Goal: Check status: Check status

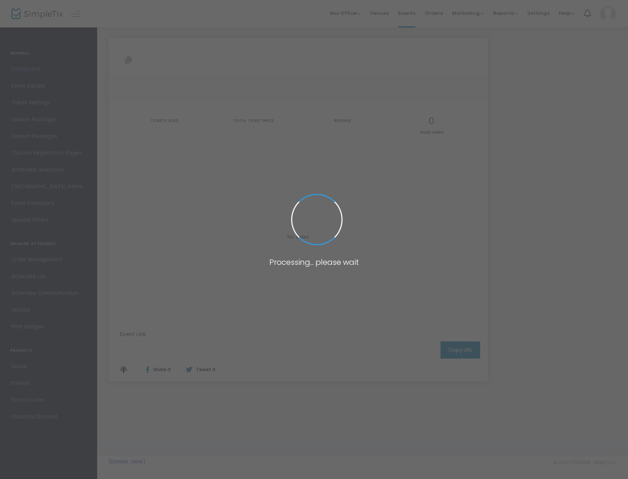
type input "[URL][DOMAIN_NAME]"
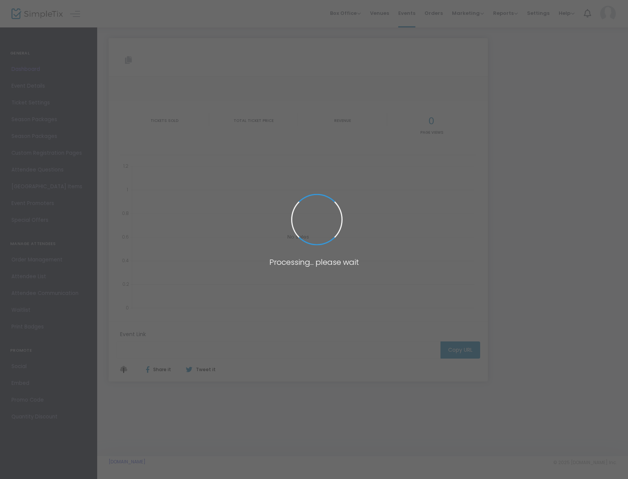
type input "[URL][DOMAIN_NAME]"
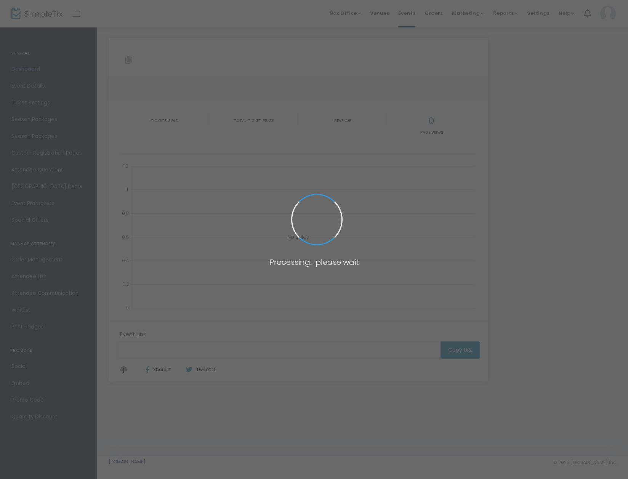
type input "[URL][DOMAIN_NAME]"
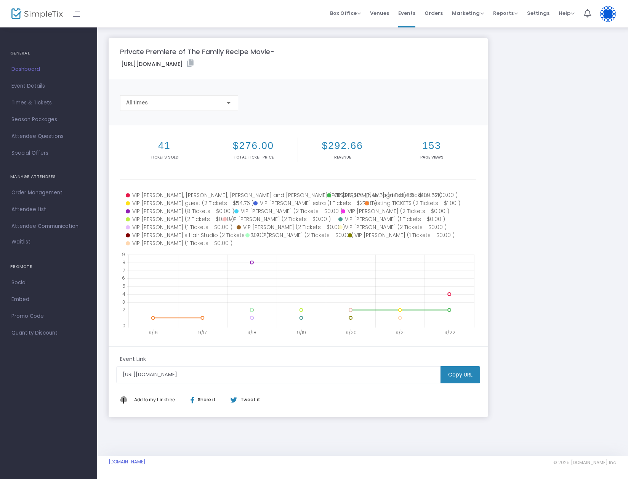
click at [555, 110] on div "Private Premiere of The Family Recipe Movie- [URL][DOMAIN_NAME] Copy All times …" at bounding box center [362, 227] width 515 height 379
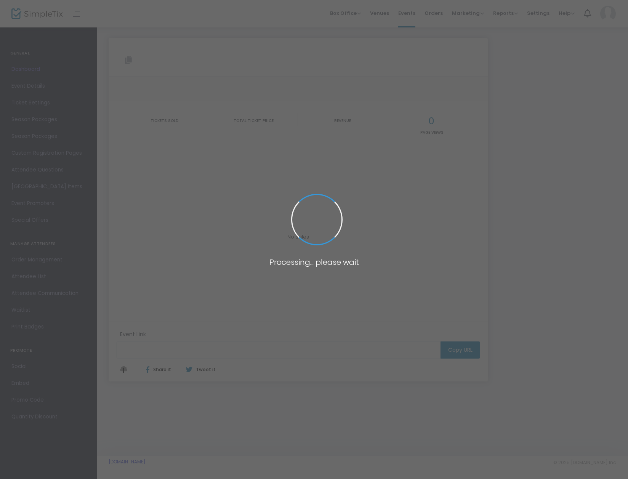
type input "[URL][DOMAIN_NAME]"
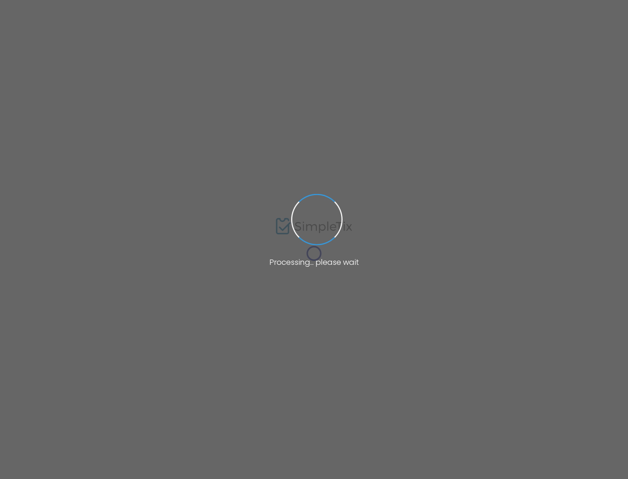
type input "[URL][DOMAIN_NAME]"
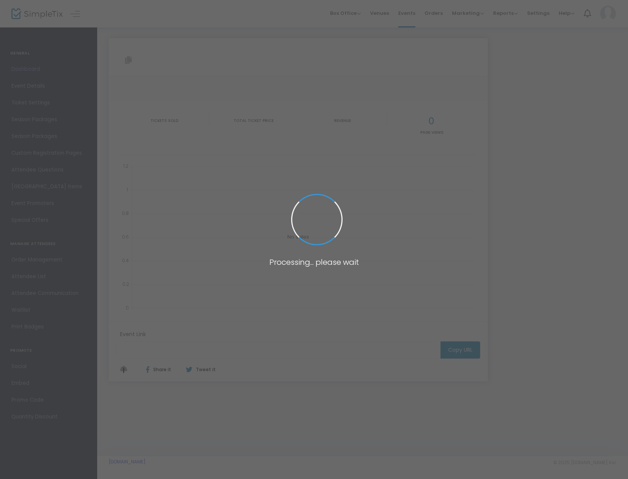
type input "[URL][DOMAIN_NAME]"
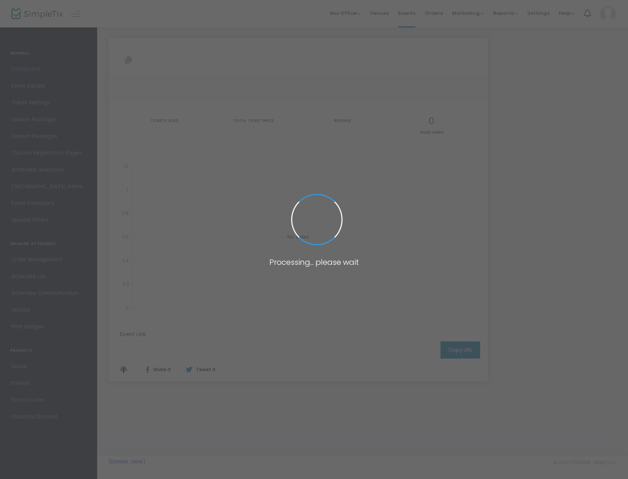
type input "[URL][DOMAIN_NAME]"
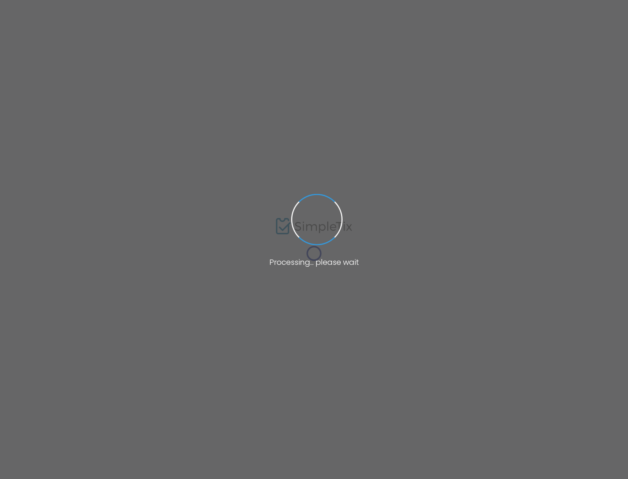
type input "[URL][DOMAIN_NAME]"
